Goal: Task Accomplishment & Management: Use online tool/utility

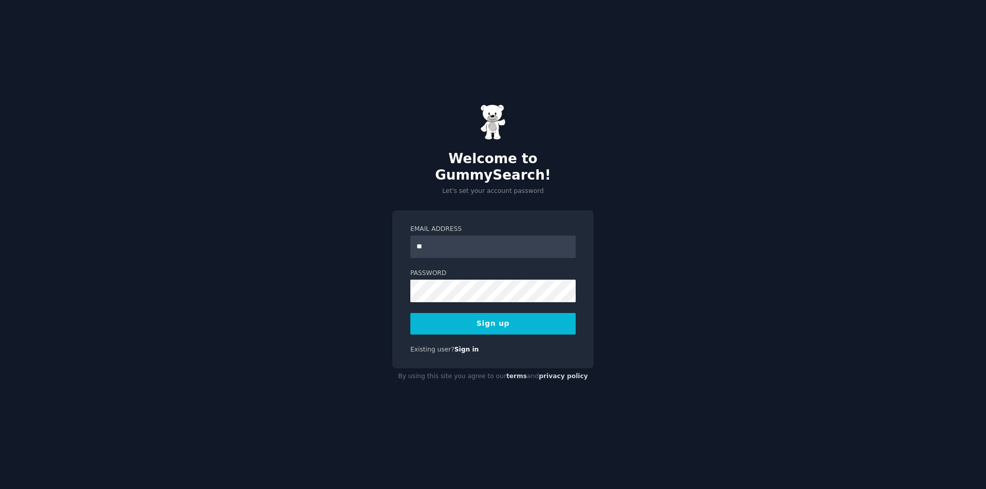
type input "*"
type input "**********"
click at [505, 313] on button "Sign up" at bounding box center [492, 324] width 165 height 22
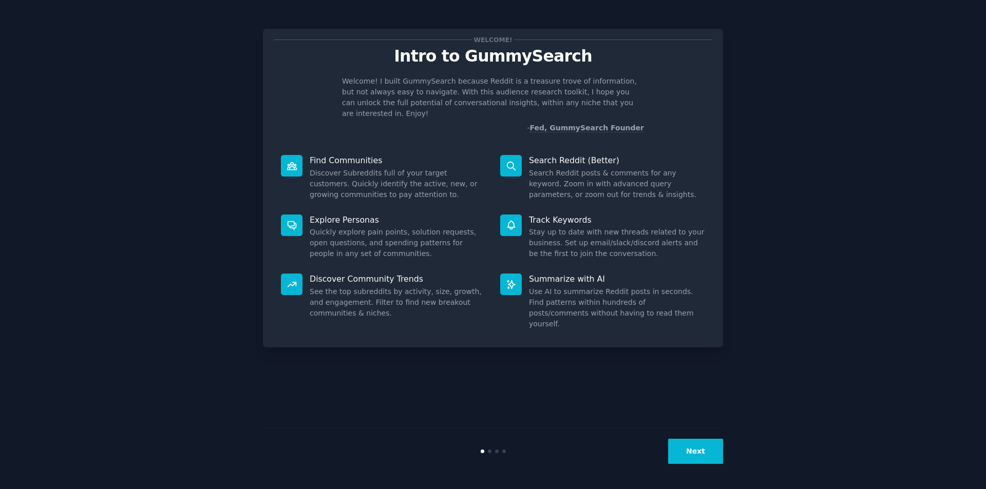
click at [697, 454] on button "Next" at bounding box center [695, 451] width 55 height 25
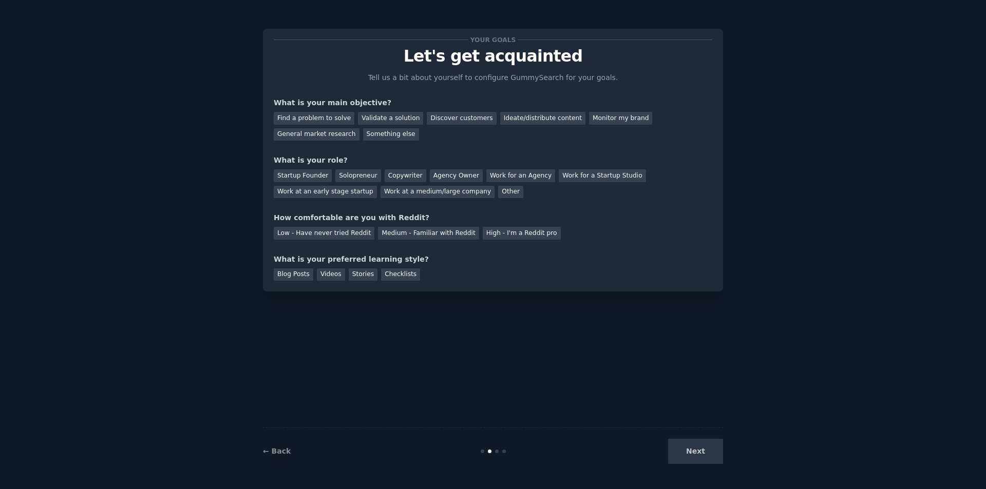
click at [698, 454] on div "Next" at bounding box center [646, 451] width 154 height 25
click at [322, 119] on div "Find a problem to solve" at bounding box center [314, 118] width 81 height 13
click at [355, 174] on div "Solopreneur" at bounding box center [357, 175] width 45 height 13
click at [485, 233] on div "High - I'm a Reddit pro" at bounding box center [522, 233] width 78 height 13
click at [303, 276] on div "Blog Posts" at bounding box center [294, 275] width 40 height 13
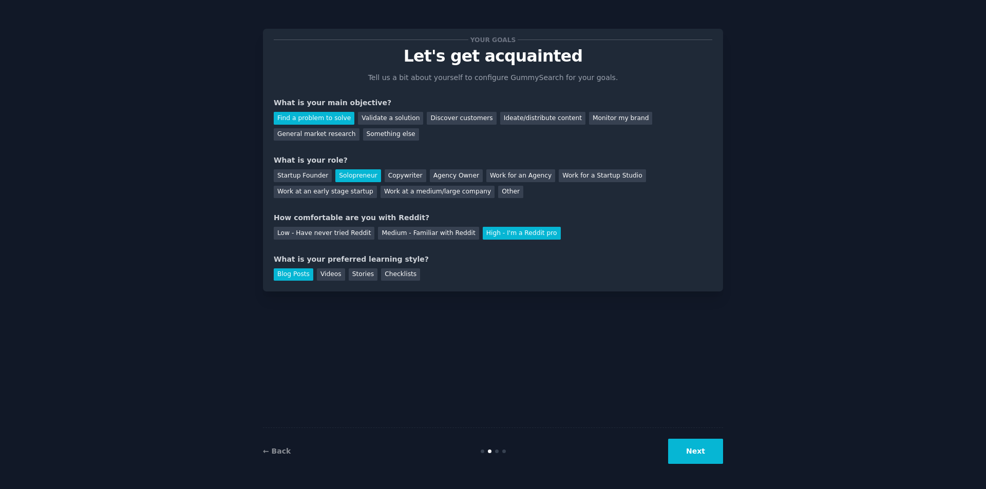
click at [720, 448] on button "Next" at bounding box center [695, 451] width 55 height 25
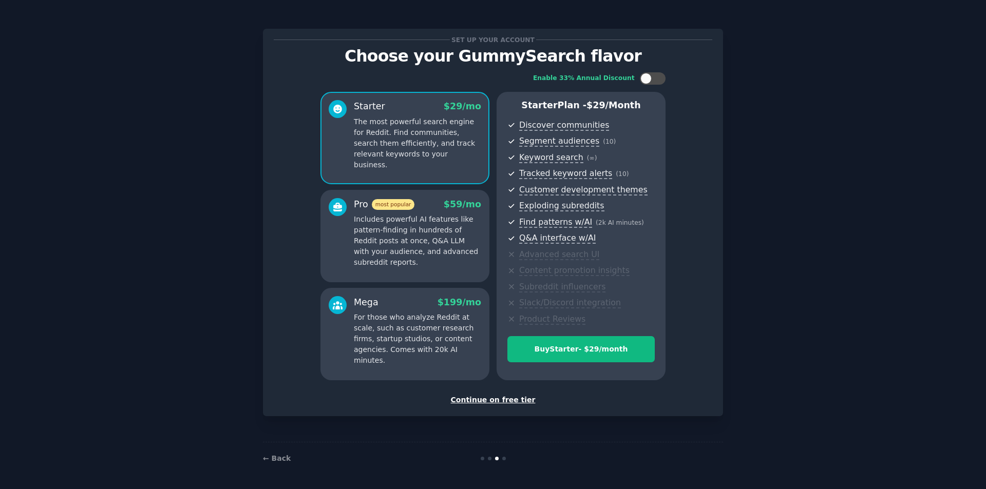
click at [516, 400] on div "Continue on free tier" at bounding box center [493, 400] width 439 height 11
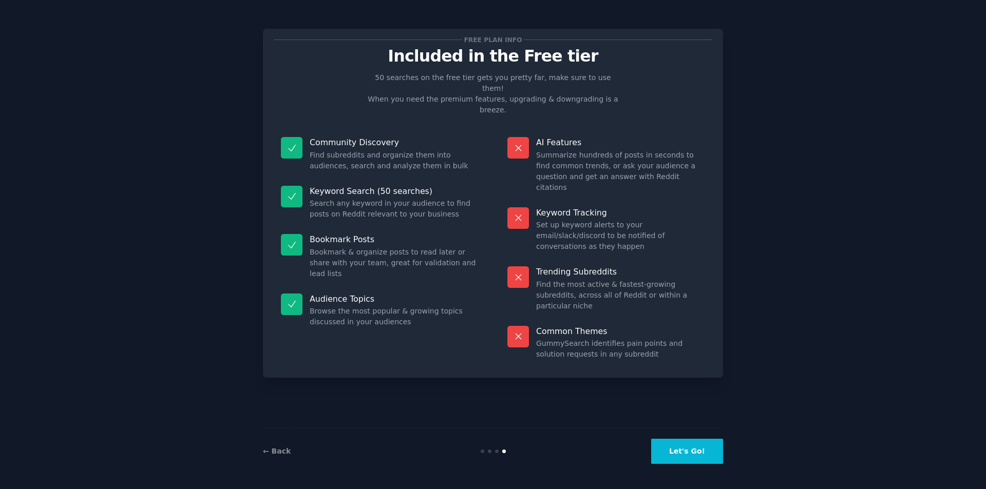
click at [695, 446] on button "Let's Go!" at bounding box center [687, 451] width 72 height 25
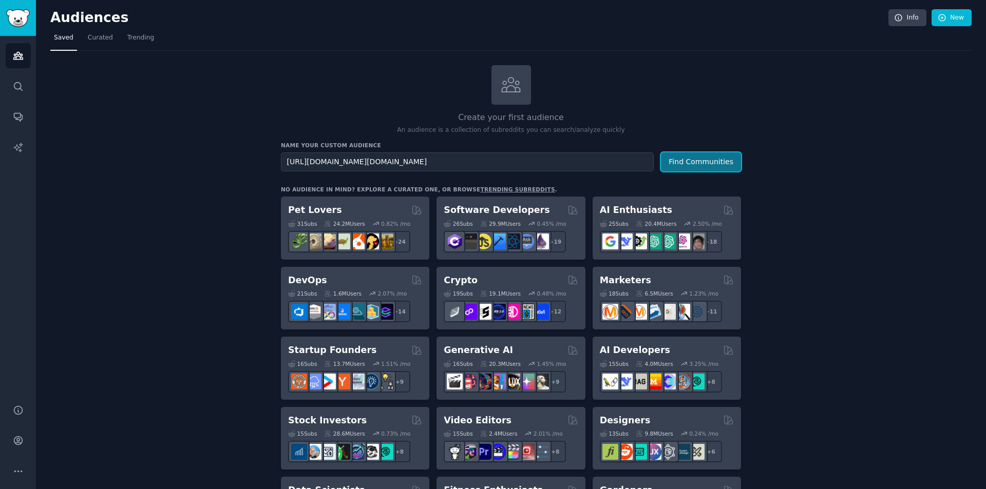
click at [700, 163] on button "Find Communities" at bounding box center [701, 162] width 80 height 19
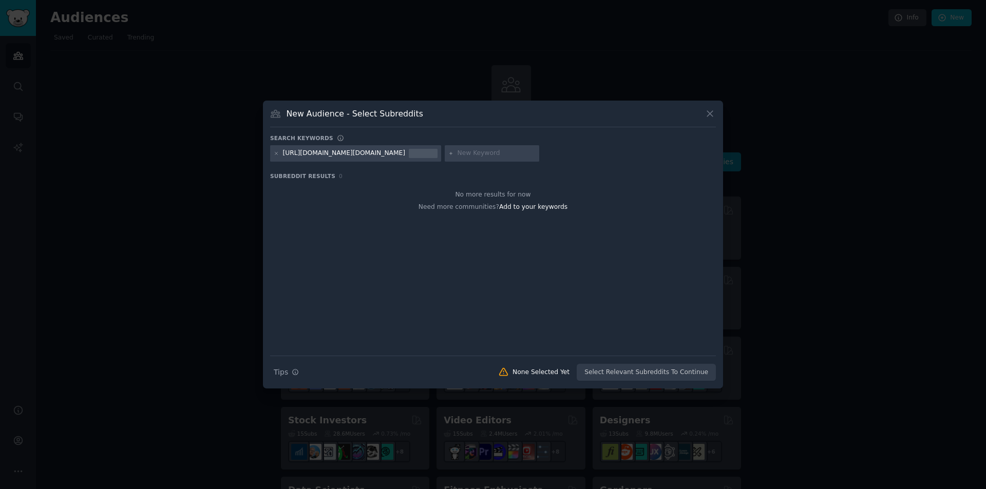
click at [710, 109] on icon at bounding box center [710, 113] width 11 height 11
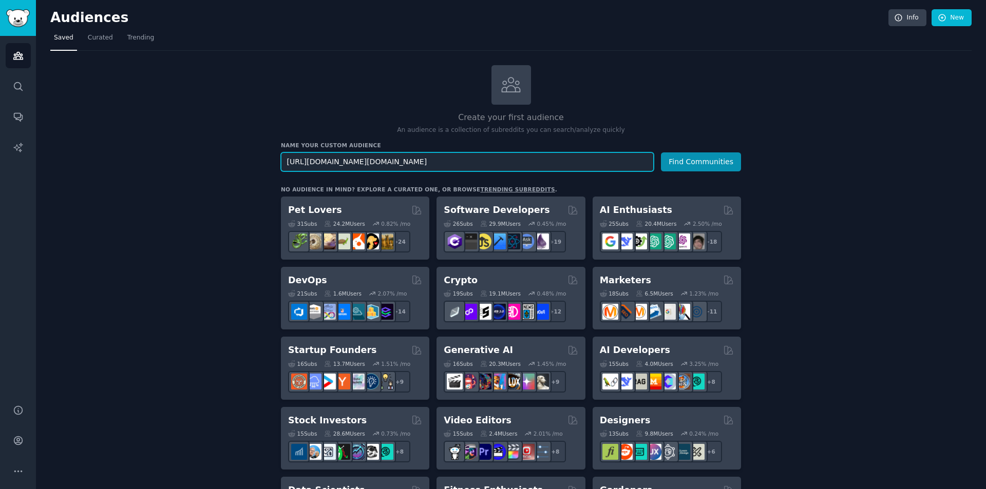
click at [549, 162] on input "[URL][DOMAIN_NAME][DOMAIN_NAME]" at bounding box center [467, 162] width 373 height 19
type input "[URL][DOMAIN_NAME]"
click at [661, 153] on button "Find Communities" at bounding box center [701, 162] width 80 height 19
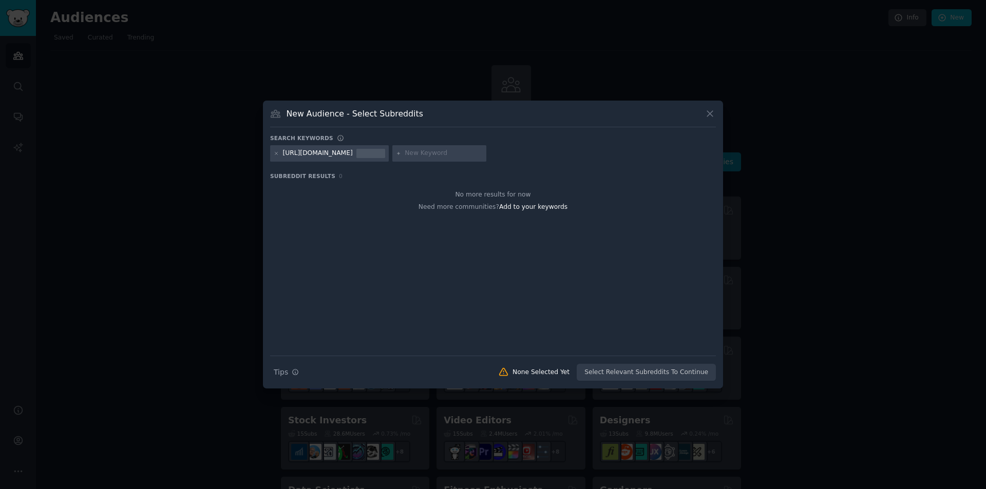
click at [707, 110] on icon at bounding box center [710, 113] width 11 height 11
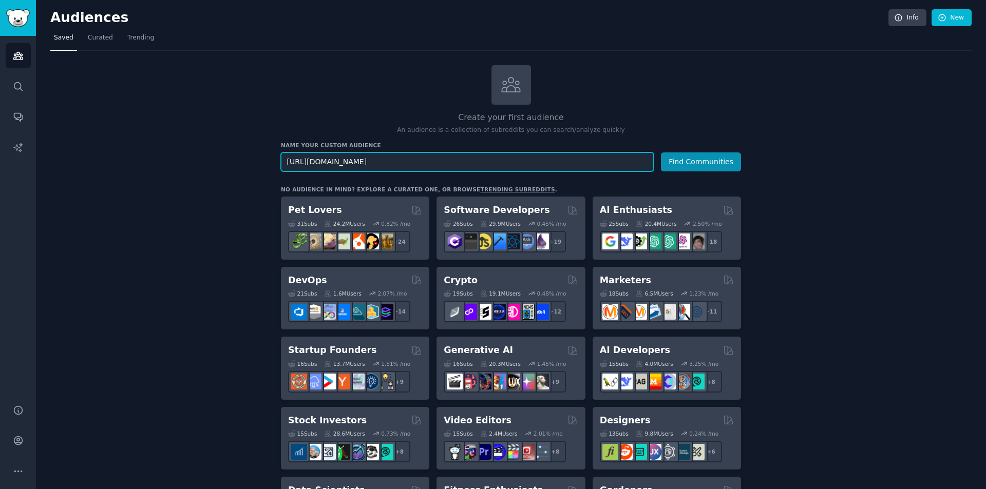
click at [509, 163] on input "[URL][DOMAIN_NAME]" at bounding box center [467, 162] width 373 height 19
type input "we chat"
click at [661, 153] on button "Find Communities" at bounding box center [701, 162] width 80 height 19
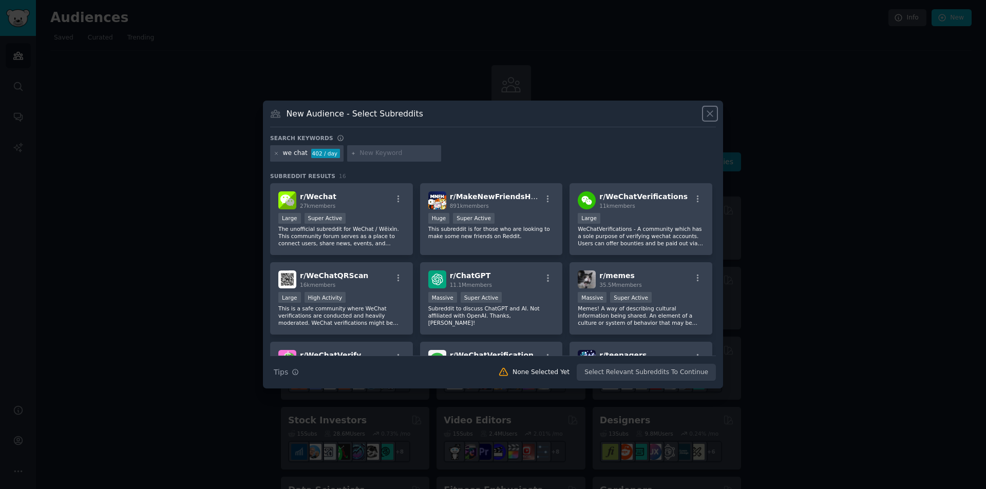
click at [709, 110] on icon at bounding box center [710, 113] width 11 height 11
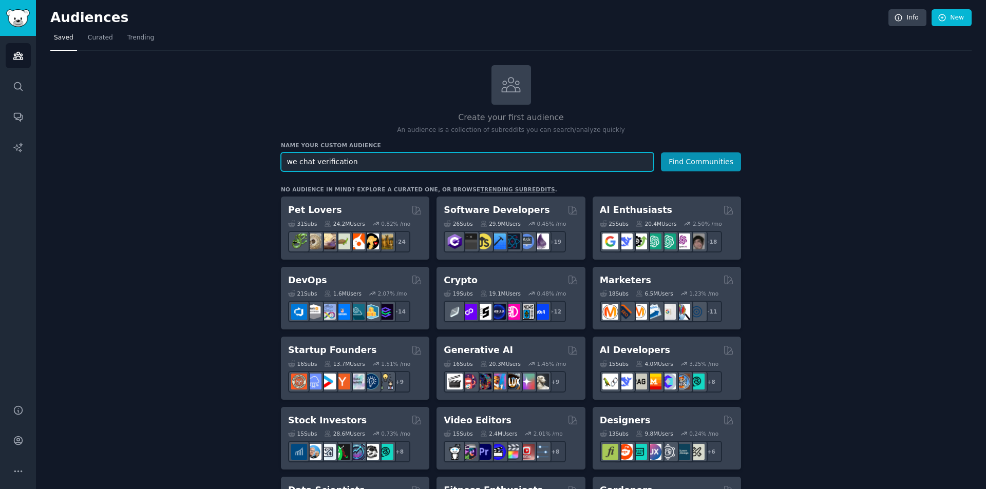
type input "we chat verification"
click at [661, 153] on button "Find Communities" at bounding box center [701, 162] width 80 height 19
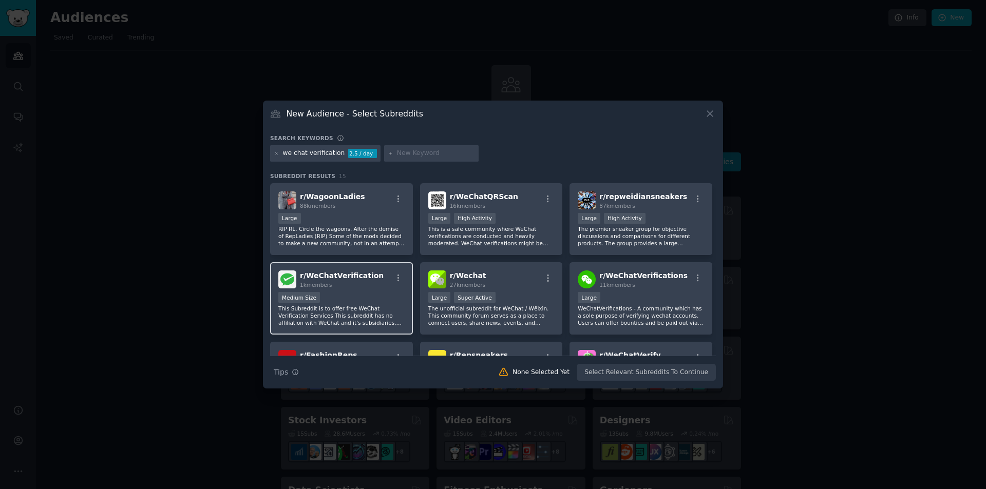
click at [328, 311] on p "This Subreddit is to offer free WeChat Verification Services This subreddit has…" at bounding box center [341, 316] width 126 height 22
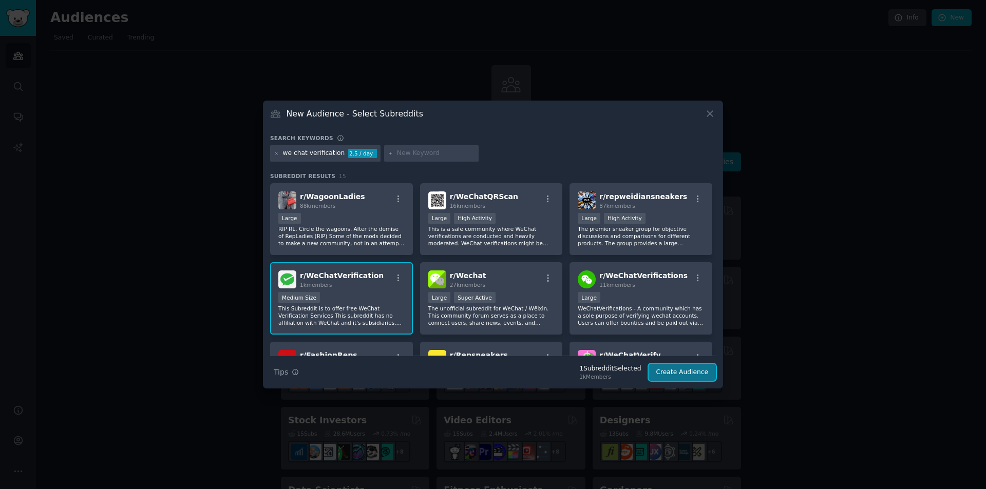
click at [678, 371] on button "Create Audience" at bounding box center [683, 372] width 68 height 17
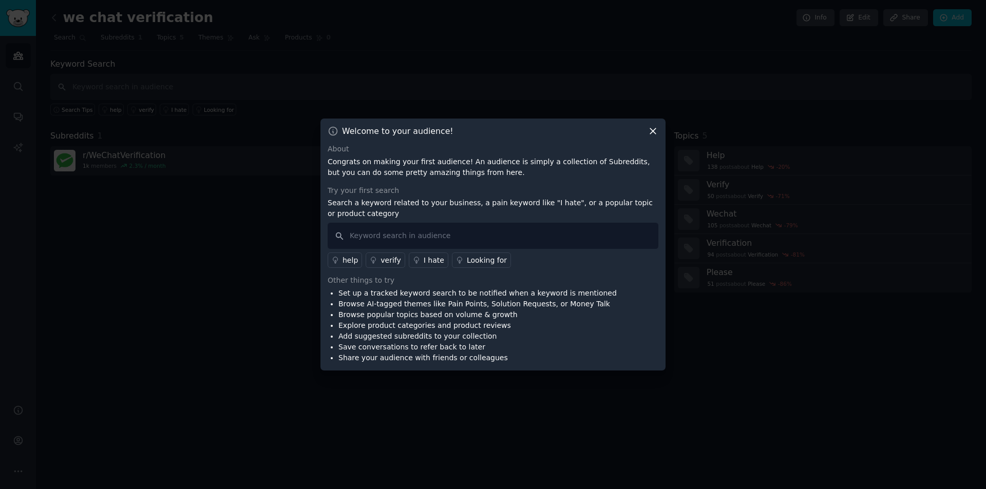
click at [335, 259] on icon at bounding box center [335, 260] width 7 height 7
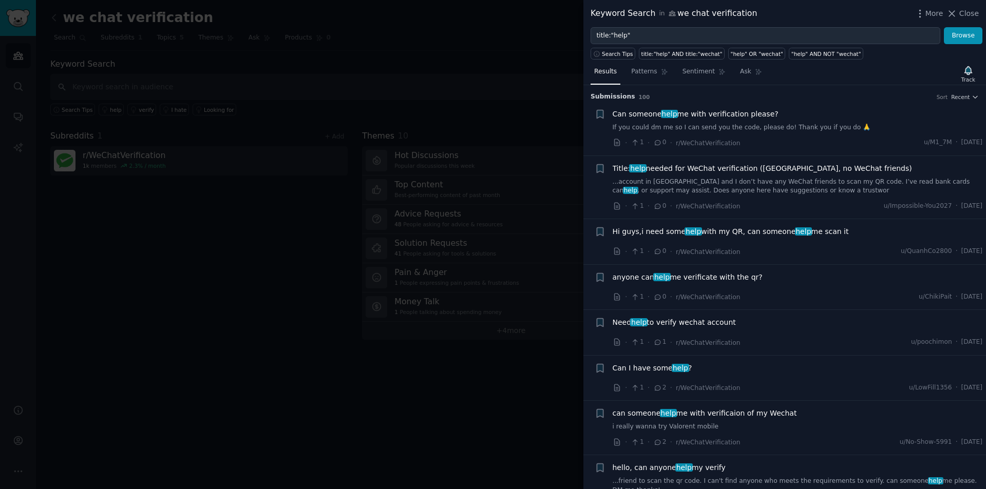
scroll to position [51, 0]
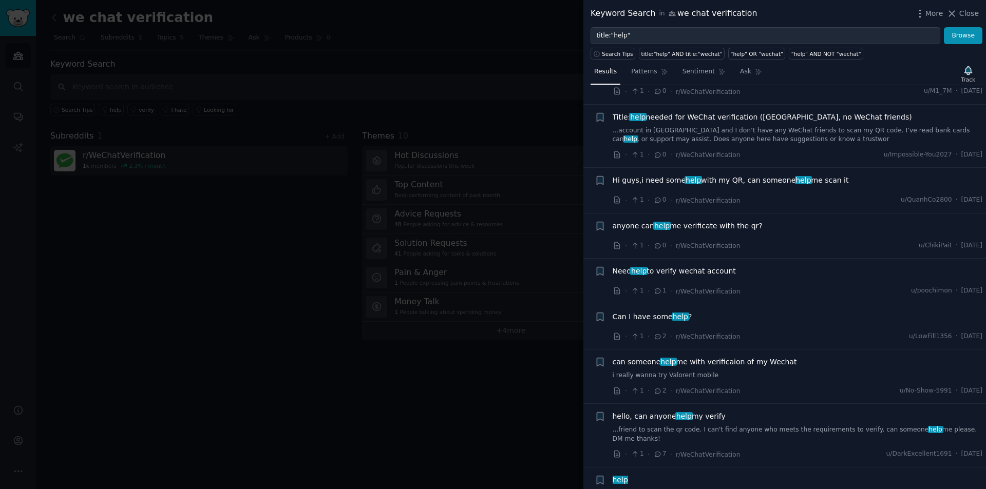
click at [694, 273] on span "Need help to verify wechat account" at bounding box center [674, 271] width 123 height 11
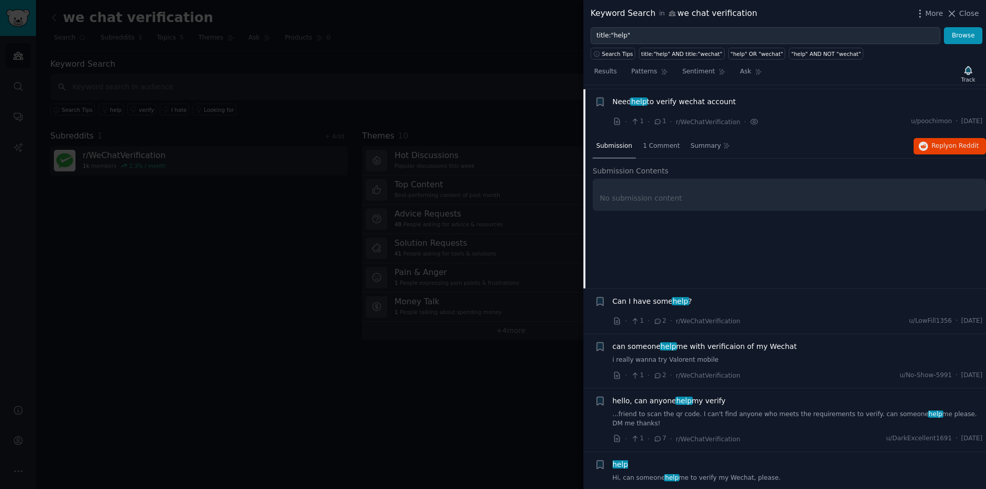
scroll to position [225, 0]
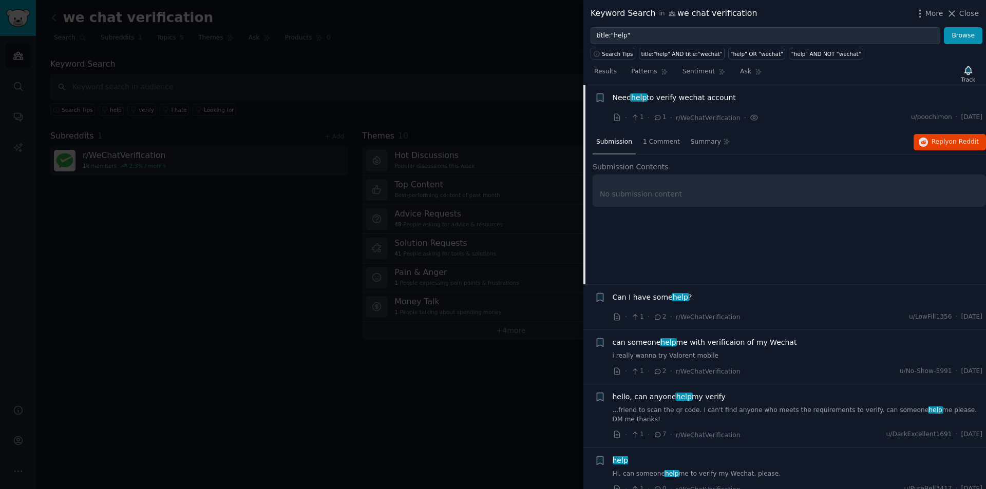
click at [683, 195] on div "No submission content" at bounding box center [789, 194] width 379 height 11
click at [719, 180] on div "No submission content" at bounding box center [789, 191] width 393 height 32
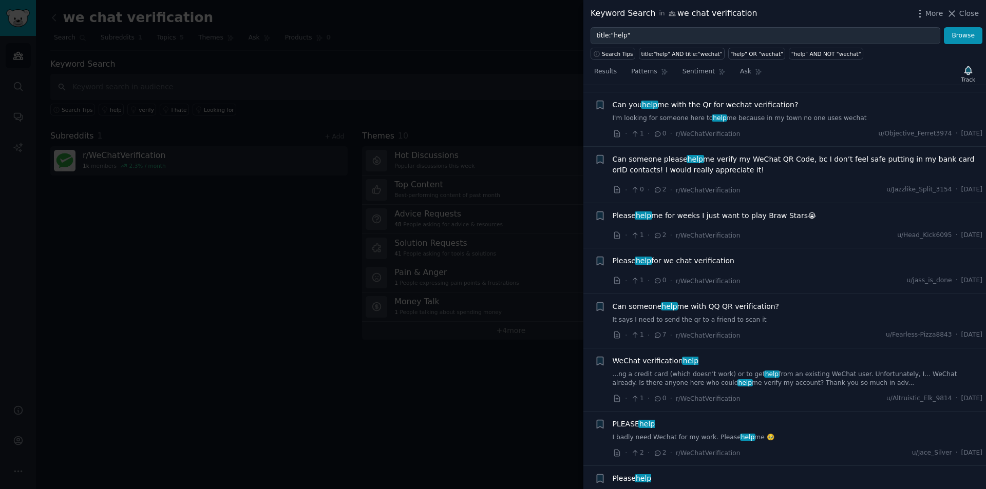
scroll to position [841, 0]
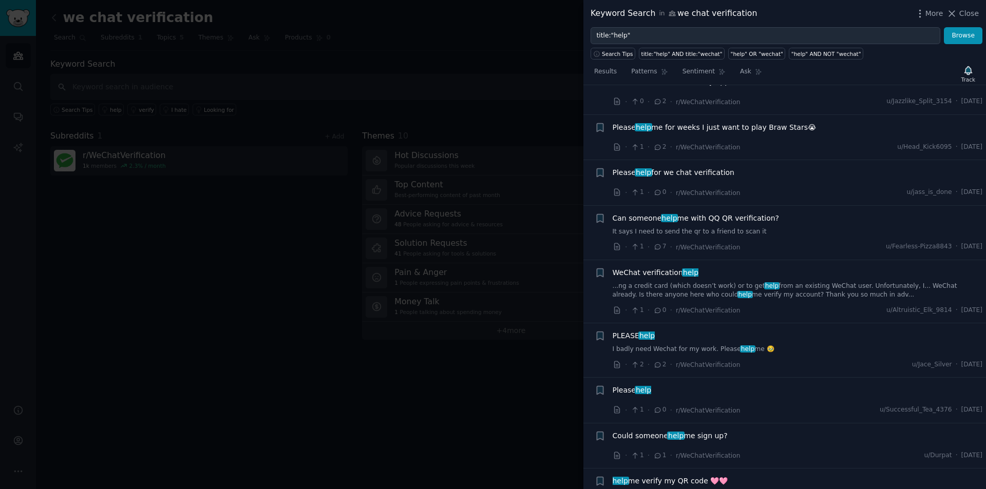
click at [665, 268] on span "WeChat verification help" at bounding box center [656, 273] width 86 height 11
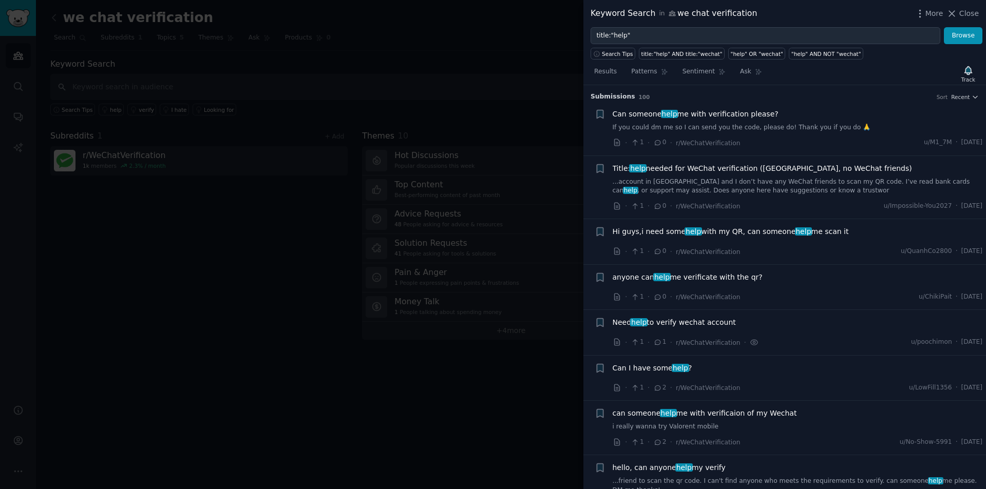
click at [474, 341] on div at bounding box center [493, 244] width 986 height 489
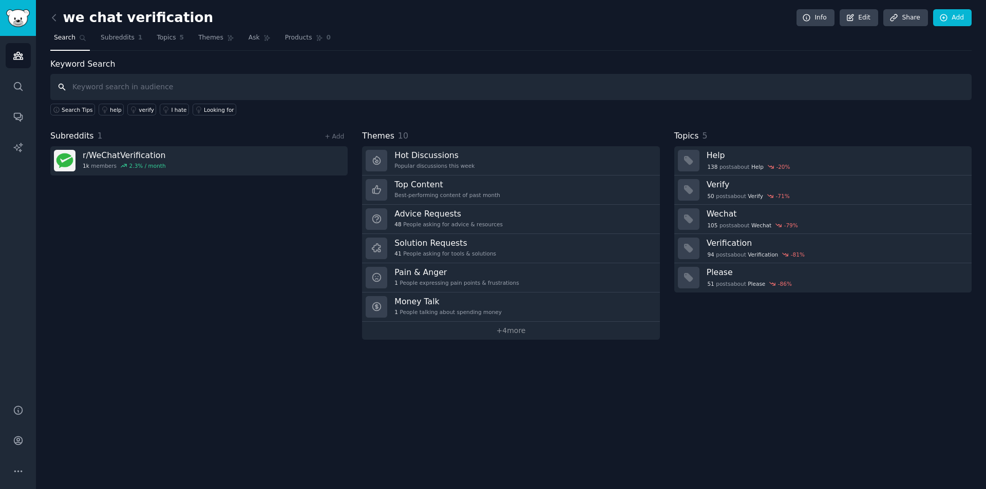
click at [233, 86] on input "text" at bounding box center [510, 87] width 921 height 26
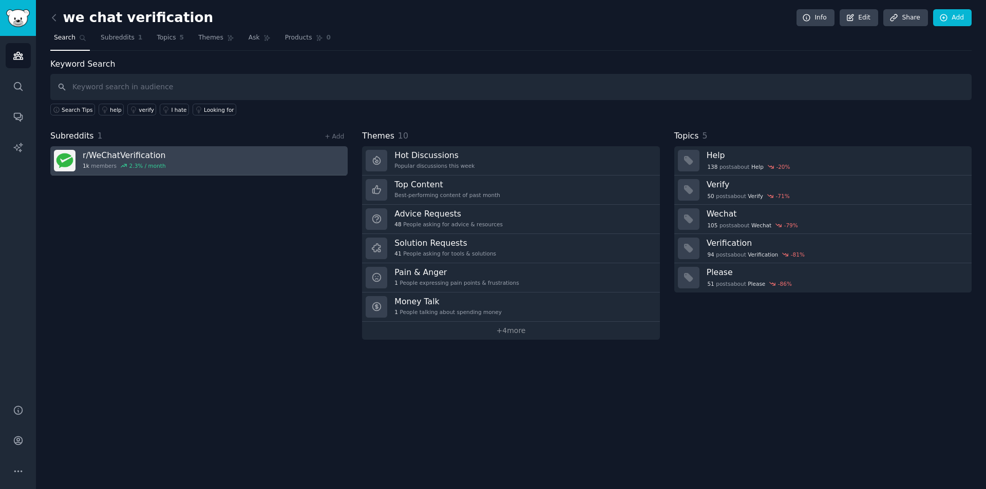
click at [167, 151] on link "r/ WeChatVerification 1k members 2.3 % / month" at bounding box center [198, 160] width 297 height 29
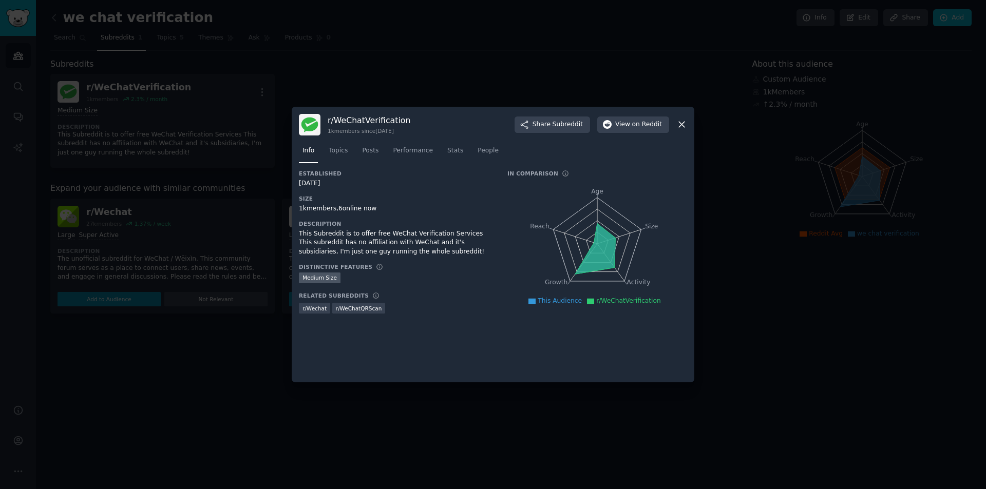
drag, startPoint x: 686, startPoint y: 126, endPoint x: 680, endPoint y: 133, distance: 8.7
click at [685, 127] on icon at bounding box center [681, 124] width 11 height 11
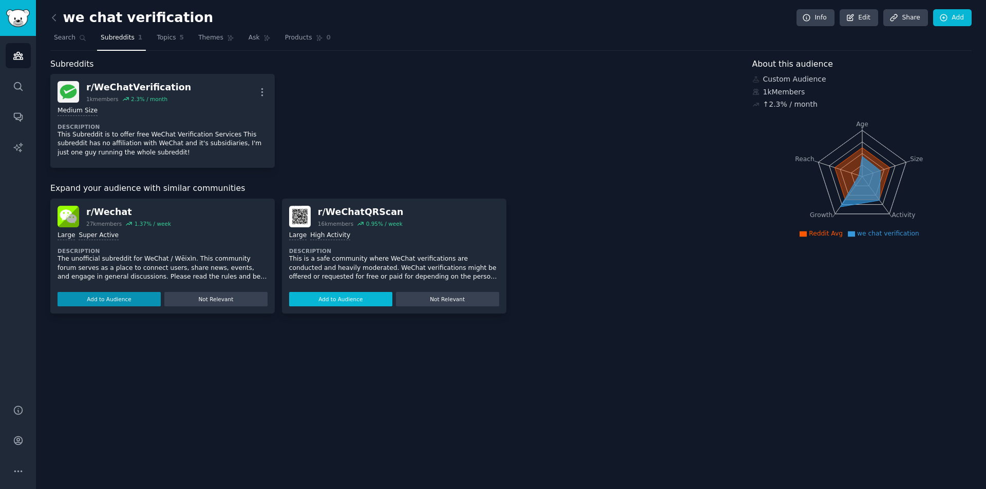
click at [355, 295] on button "Add to Audience" at bounding box center [340, 299] width 103 height 14
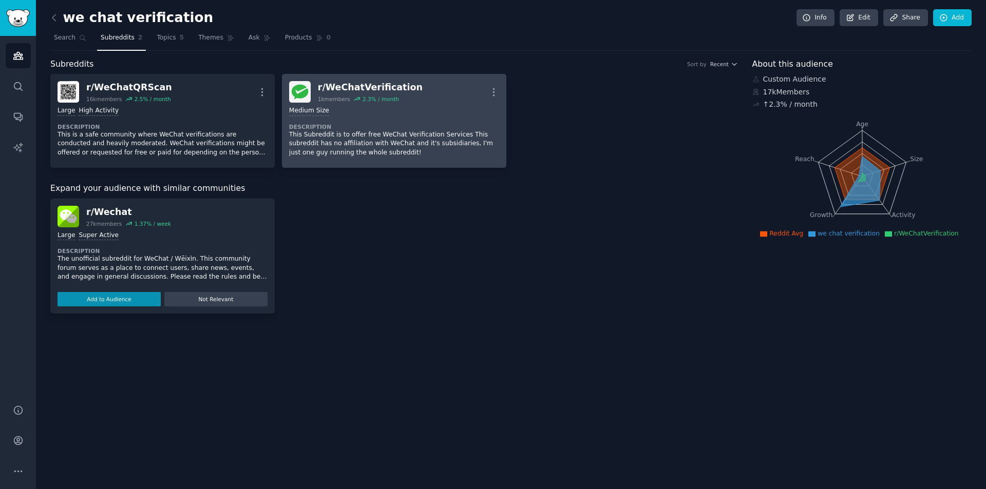
click at [342, 117] on div "Medium Size Description This Subreddit is to offer free WeChat Verification Ser…" at bounding box center [394, 132] width 210 height 58
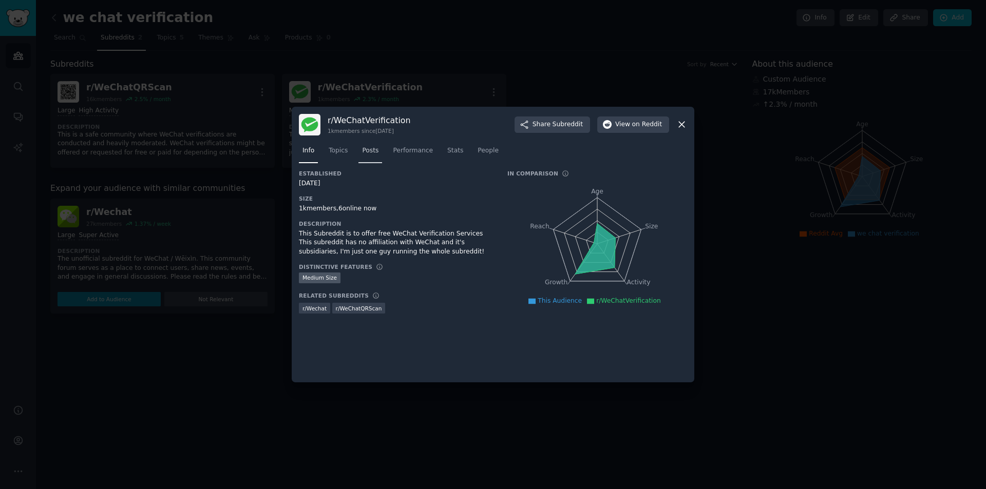
click at [364, 154] on span "Posts" at bounding box center [370, 150] width 16 height 9
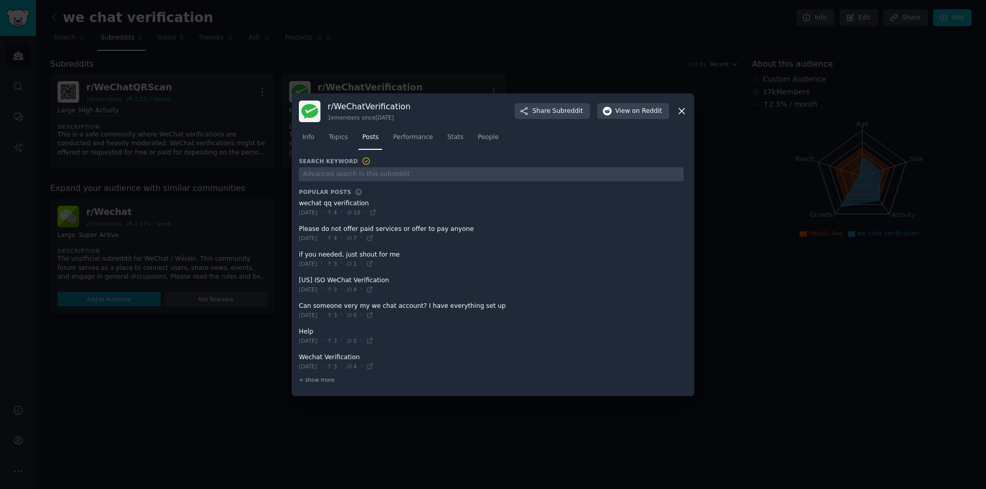
click at [680, 109] on icon at bounding box center [682, 111] width 6 height 6
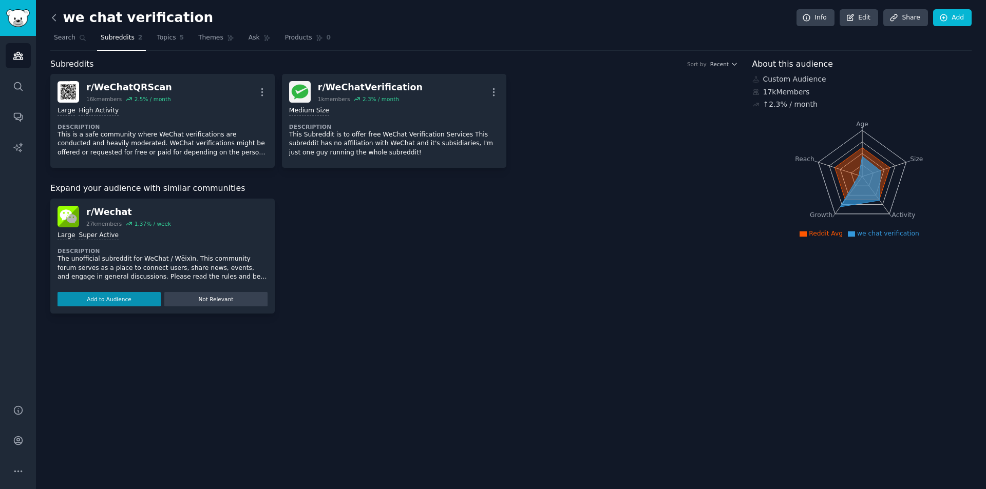
click at [54, 21] on icon at bounding box center [54, 17] width 11 height 11
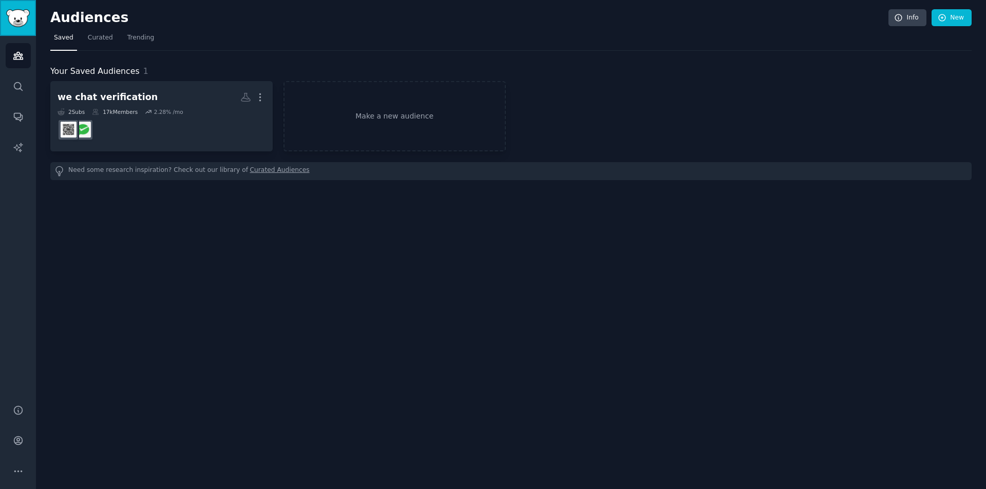
click at [18, 11] on img "Sidebar" at bounding box center [18, 18] width 24 height 18
click at [19, 11] on img "Sidebar" at bounding box center [18, 18] width 24 height 18
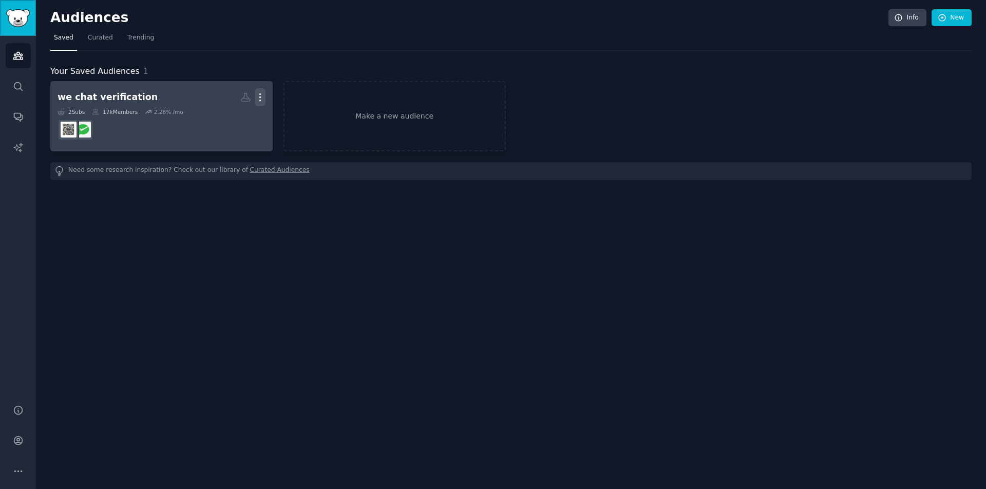
click at [260, 100] on icon "button" at bounding box center [259, 97] width 1 height 7
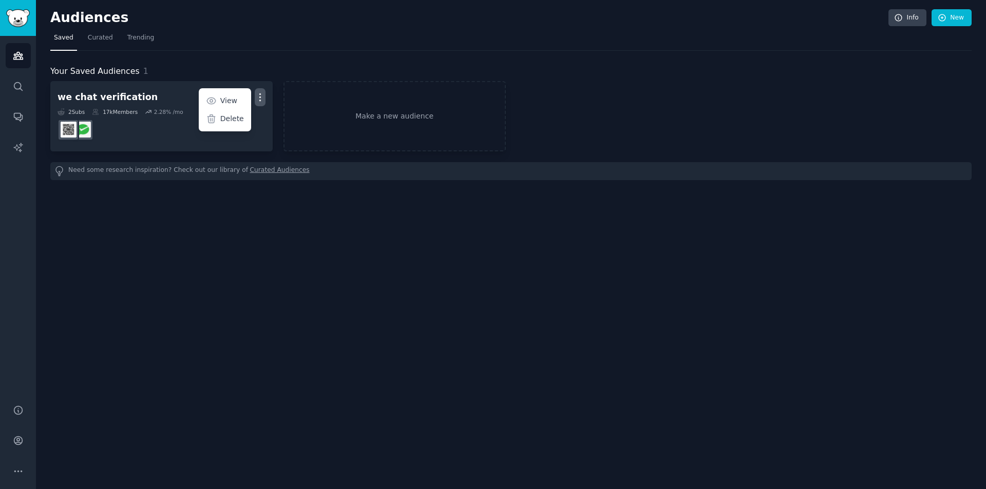
click at [261, 206] on div "Audiences Info New Saved Curated Trending Your Saved Audiences 1 we chat verifi…" at bounding box center [511, 244] width 950 height 489
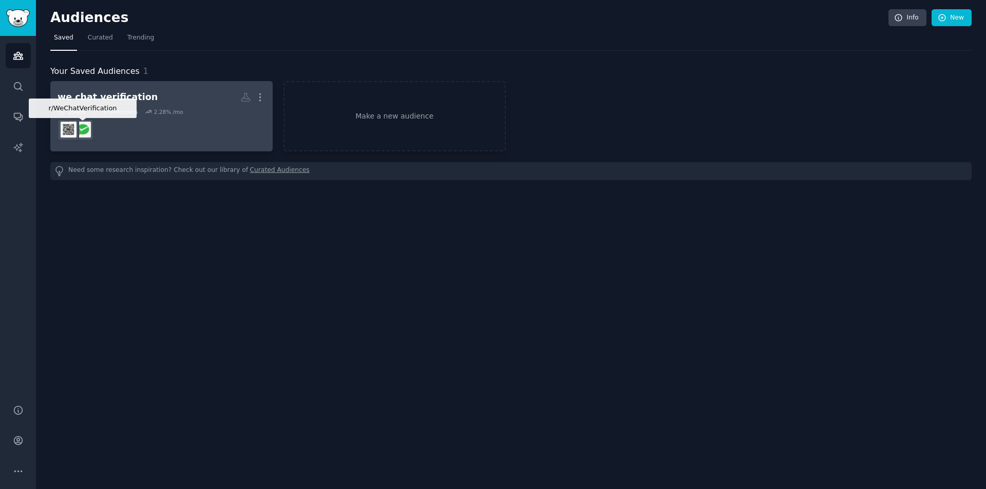
click at [84, 130] on img at bounding box center [83, 130] width 16 height 16
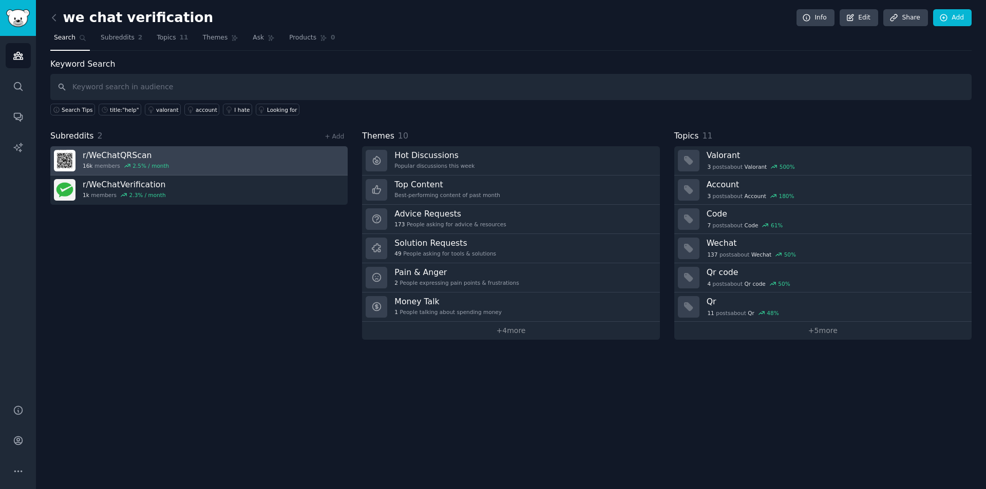
click at [193, 166] on link "r/ WeChatQRScan 16k members 2.5 % / month" at bounding box center [198, 160] width 297 height 29
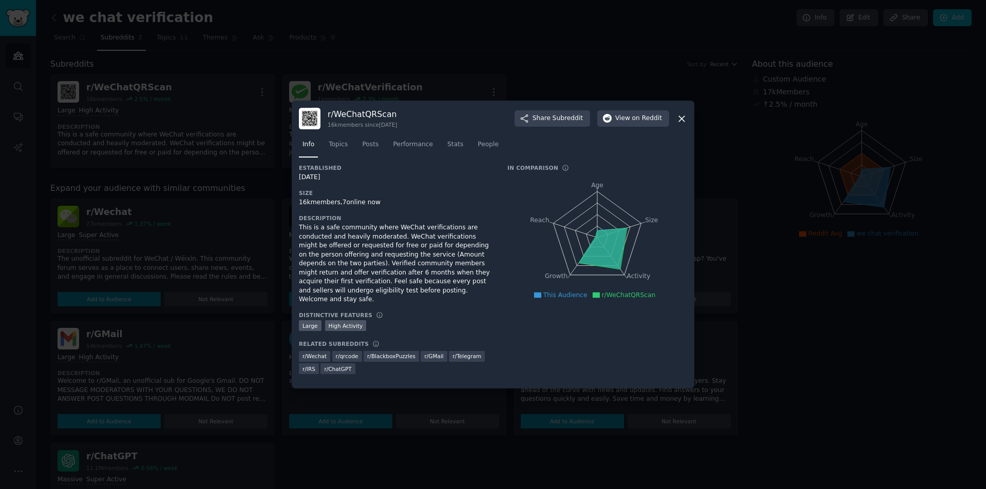
click at [258, 282] on div at bounding box center [493, 244] width 986 height 489
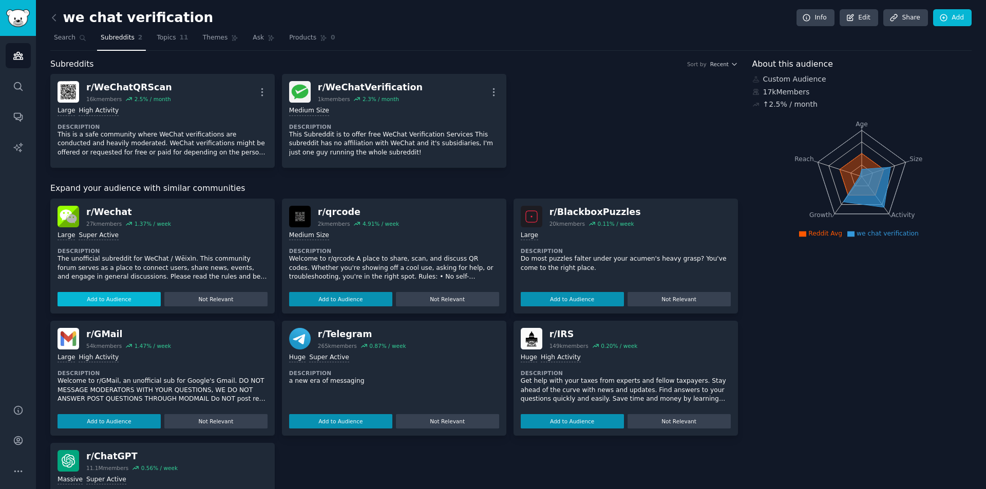
click at [136, 302] on button "Add to Audience" at bounding box center [109, 299] width 103 height 14
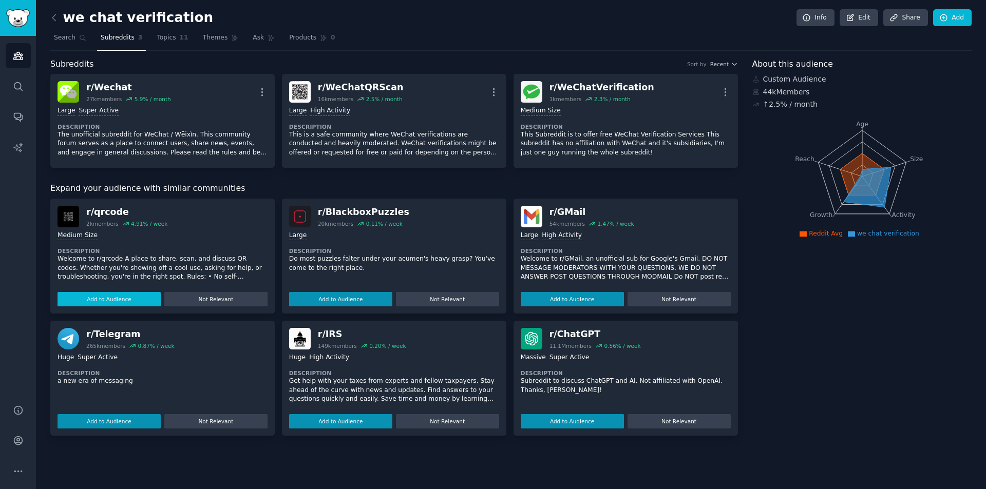
click at [113, 297] on button "Add to Audience" at bounding box center [109, 299] width 103 height 14
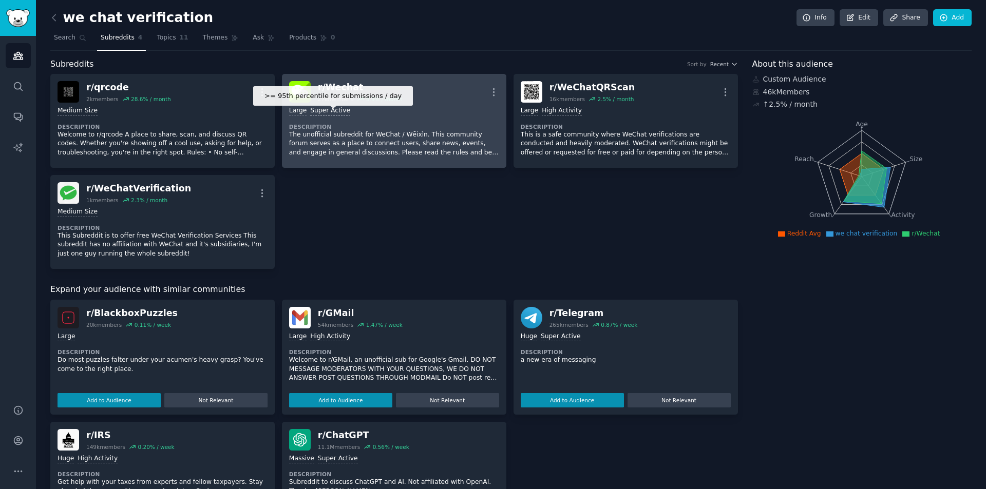
click at [329, 109] on div "Super Active" at bounding box center [330, 111] width 40 height 10
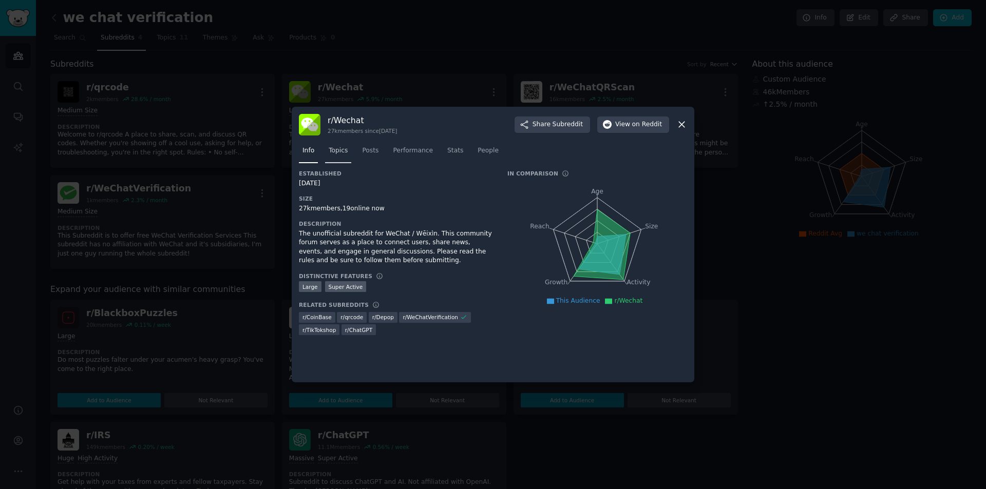
click at [342, 158] on link "Topics" at bounding box center [338, 153] width 26 height 21
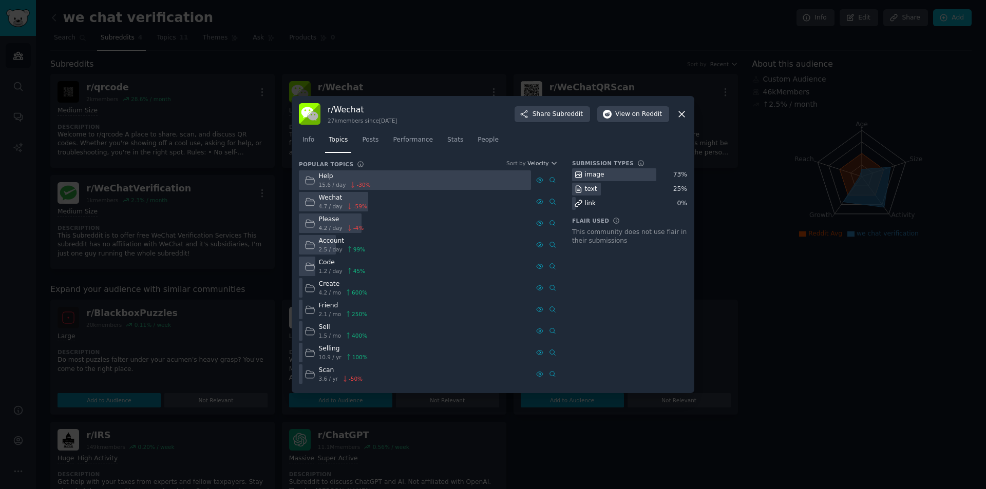
click at [682, 118] on icon at bounding box center [681, 114] width 11 height 11
